Goal: Task Accomplishment & Management: Manage account settings

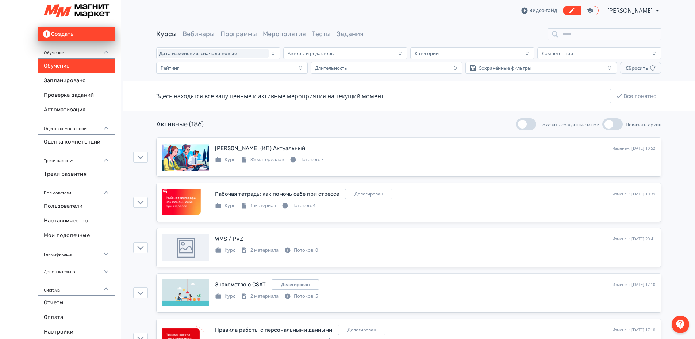
scroll to position [475, 0]
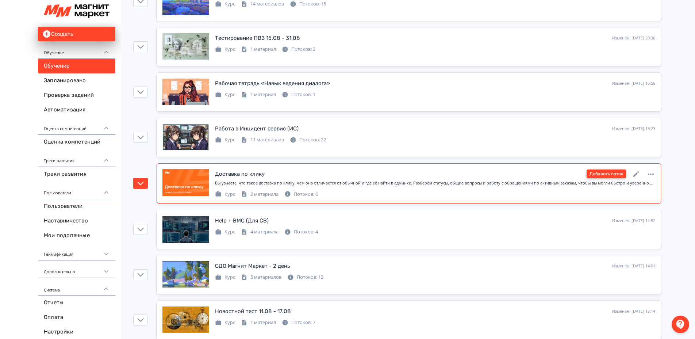
click at [605, 170] on button "Добавить поток" at bounding box center [606, 173] width 39 height 9
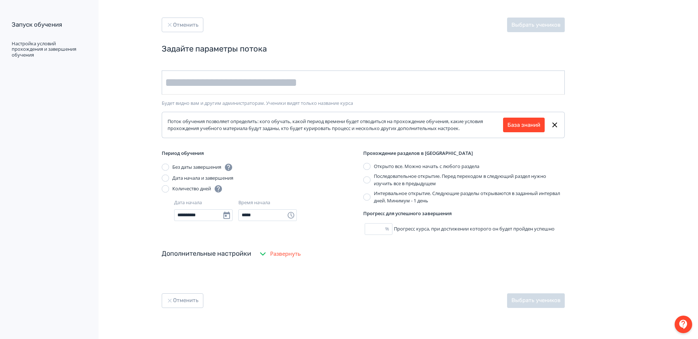
click at [268, 81] on input "text" at bounding box center [363, 82] width 403 height 24
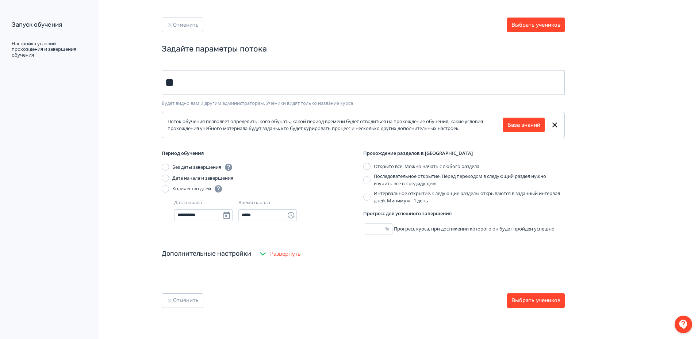
type input "*"
type input "******"
click at [532, 300] on button "Выбрать учеников" at bounding box center [536, 300] width 58 height 15
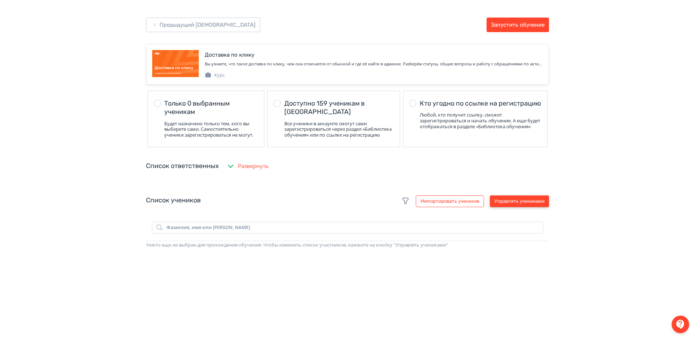
click at [509, 207] on button "Управлять учениками" at bounding box center [519, 201] width 59 height 12
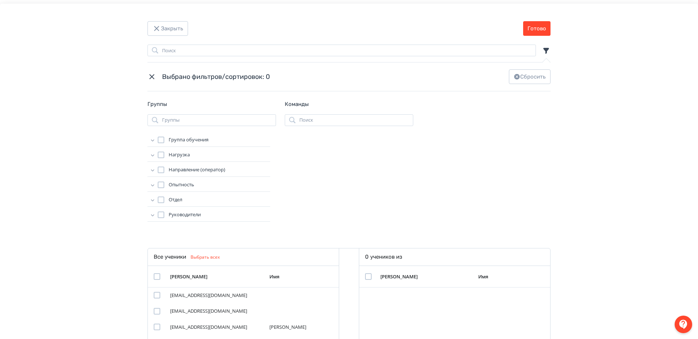
click at [544, 50] on icon "Modal" at bounding box center [545, 51] width 5 height 6
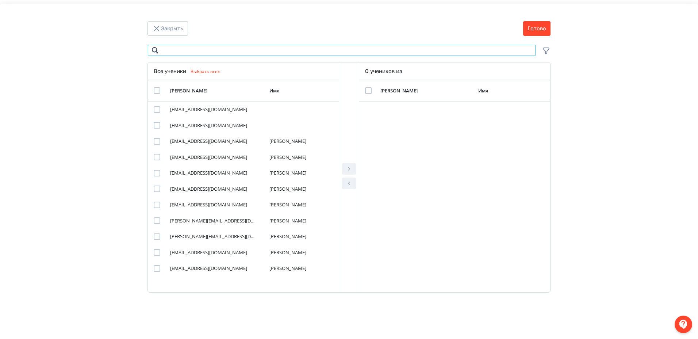
click at [238, 50] on input "Modal" at bounding box center [341, 51] width 388 height 12
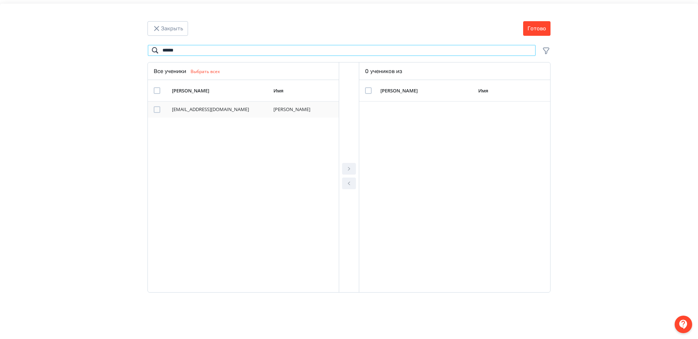
type input "******"
click at [157, 111] on div "Modal" at bounding box center [157, 109] width 7 height 7
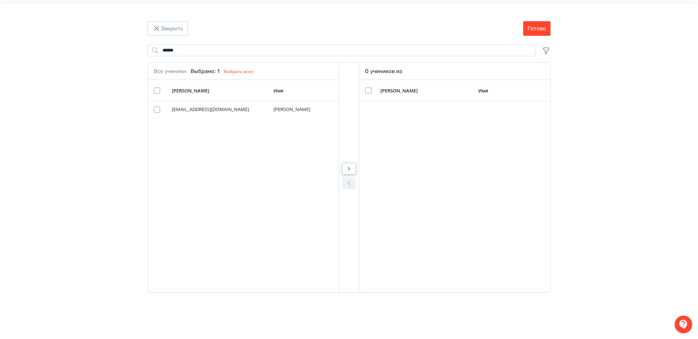
click at [352, 167] on icon "Modal" at bounding box center [349, 168] width 9 height 9
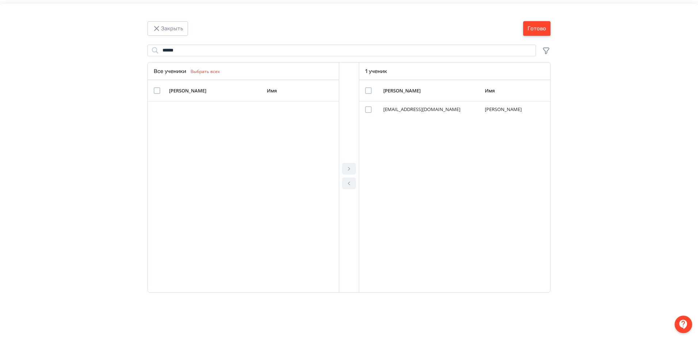
click at [539, 26] on button "Готово" at bounding box center [536, 28] width 27 height 15
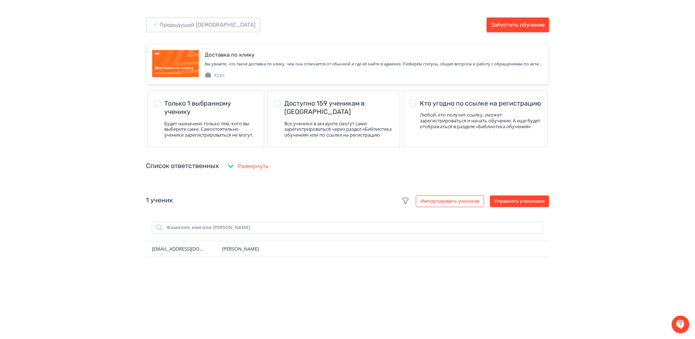
click at [539, 26] on button "Запустить обучение" at bounding box center [518, 25] width 62 height 15
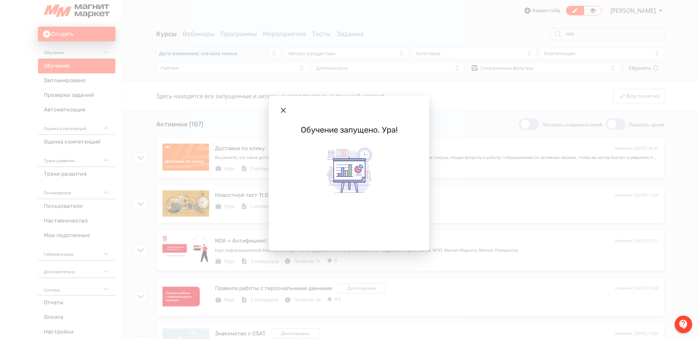
click at [283, 109] on icon "Modal" at bounding box center [283, 110] width 9 height 9
